Goal: Find specific page/section: Find specific page/section

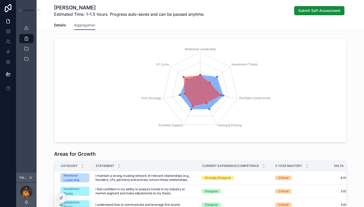
scroll to position [82, 0]
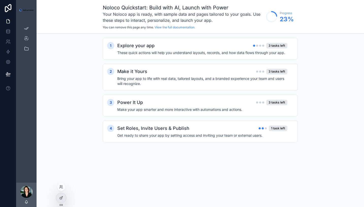
click at [63, 186] on div at bounding box center [61, 187] width 8 height 8
click at [61, 185] on icon at bounding box center [61, 187] width 4 height 4
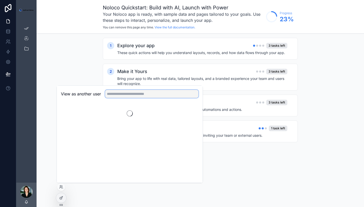
click at [120, 93] on input "text" at bounding box center [151, 94] width 93 height 8
type input "****"
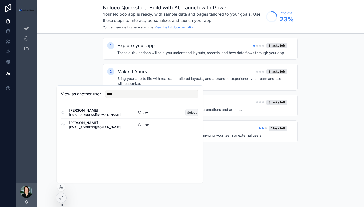
click at [188, 113] on button "Select" at bounding box center [191, 112] width 13 height 7
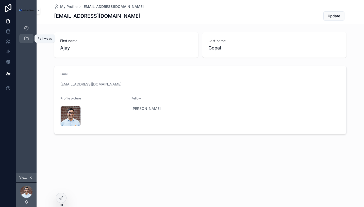
click at [26, 40] on icon "scrollable content" at bounding box center [26, 38] width 5 height 5
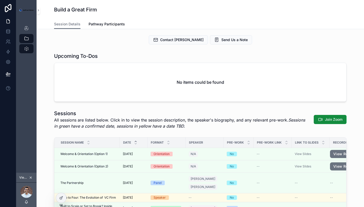
click at [31, 178] on icon "scrollable content" at bounding box center [31, 178] width 4 height 4
click at [61, 186] on icon at bounding box center [61, 187] width 4 height 4
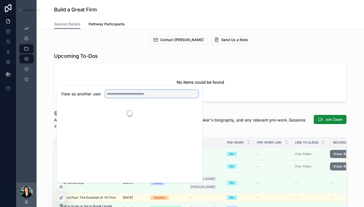
click at [124, 95] on input "text" at bounding box center [151, 94] width 93 height 8
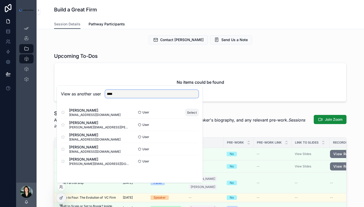
type input "****"
click at [187, 114] on button "Select" at bounding box center [191, 112] width 13 height 7
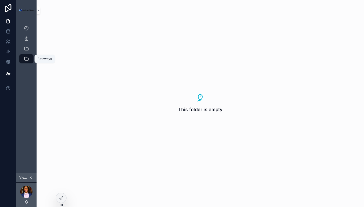
click at [28, 55] on div "Pathways" at bounding box center [26, 59] width 8 height 8
click at [38, 9] on icon "scrollable content" at bounding box center [39, 10] width 4 height 4
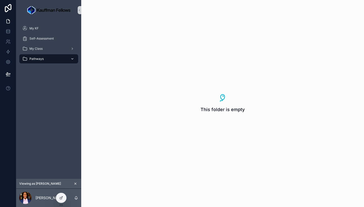
click at [73, 58] on icon "scrollable content" at bounding box center [73, 59] width 4 height 4
click at [72, 59] on icon "scrollable content" at bounding box center [73, 59] width 4 height 4
click at [47, 37] on span "Self-Assessment" at bounding box center [41, 39] width 24 height 4
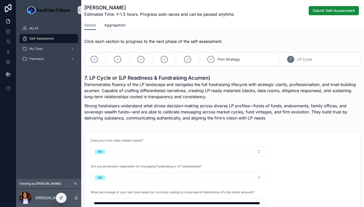
click at [112, 24] on span "Aggregation" at bounding box center [114, 25] width 21 height 5
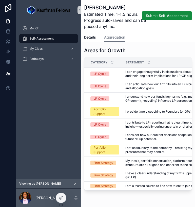
scroll to position [116, 0]
